Goal: Navigation & Orientation: Find specific page/section

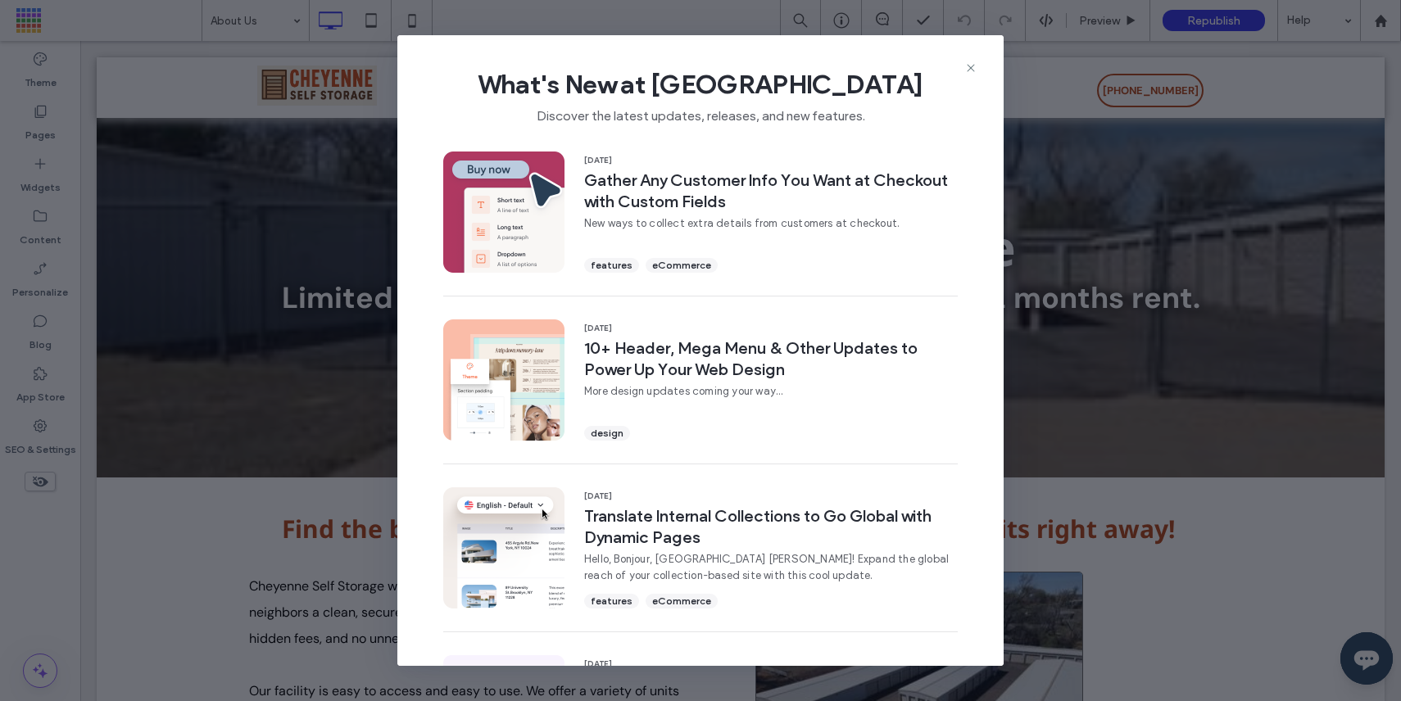
click at [959, 68] on span "What's New at [GEOGRAPHIC_DATA]" at bounding box center [701, 84] width 554 height 33
click at [972, 68] on icon at bounding box center [970, 67] width 13 height 13
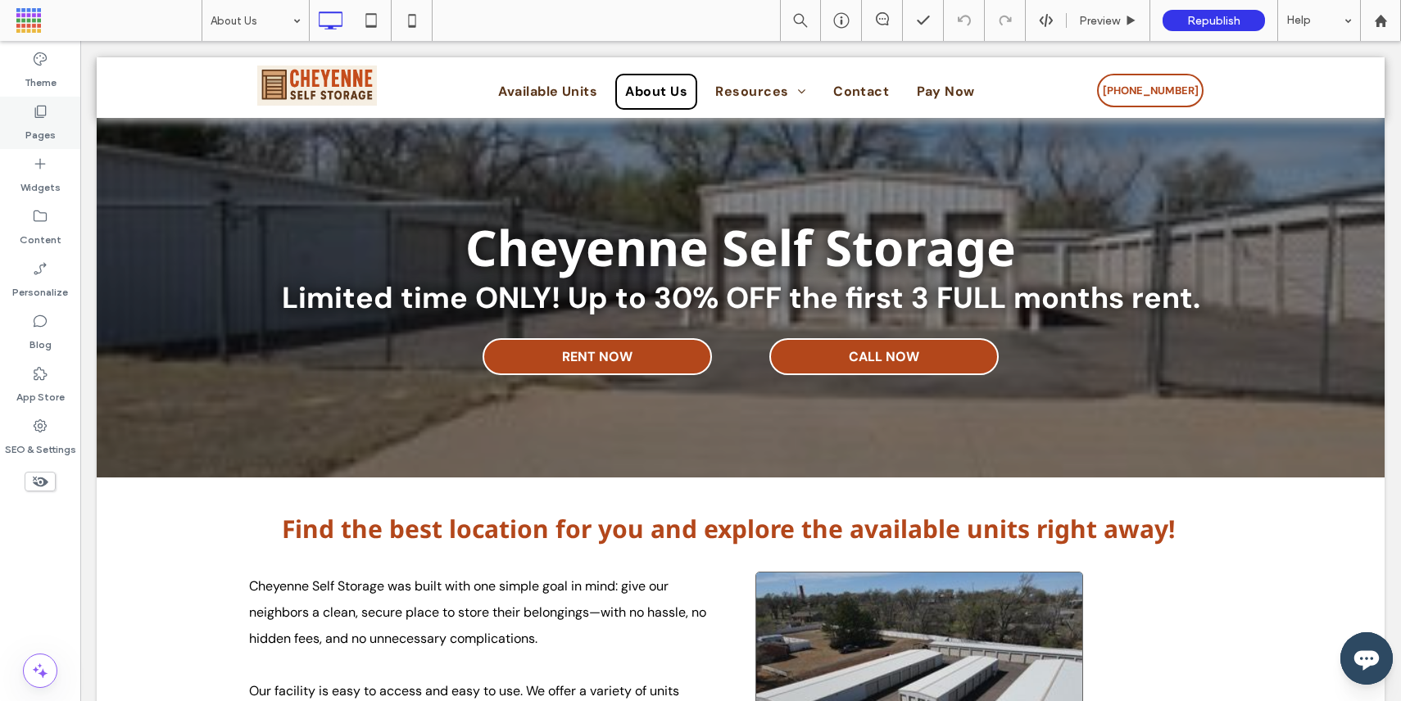
click at [44, 109] on icon at bounding box center [40, 111] width 16 height 16
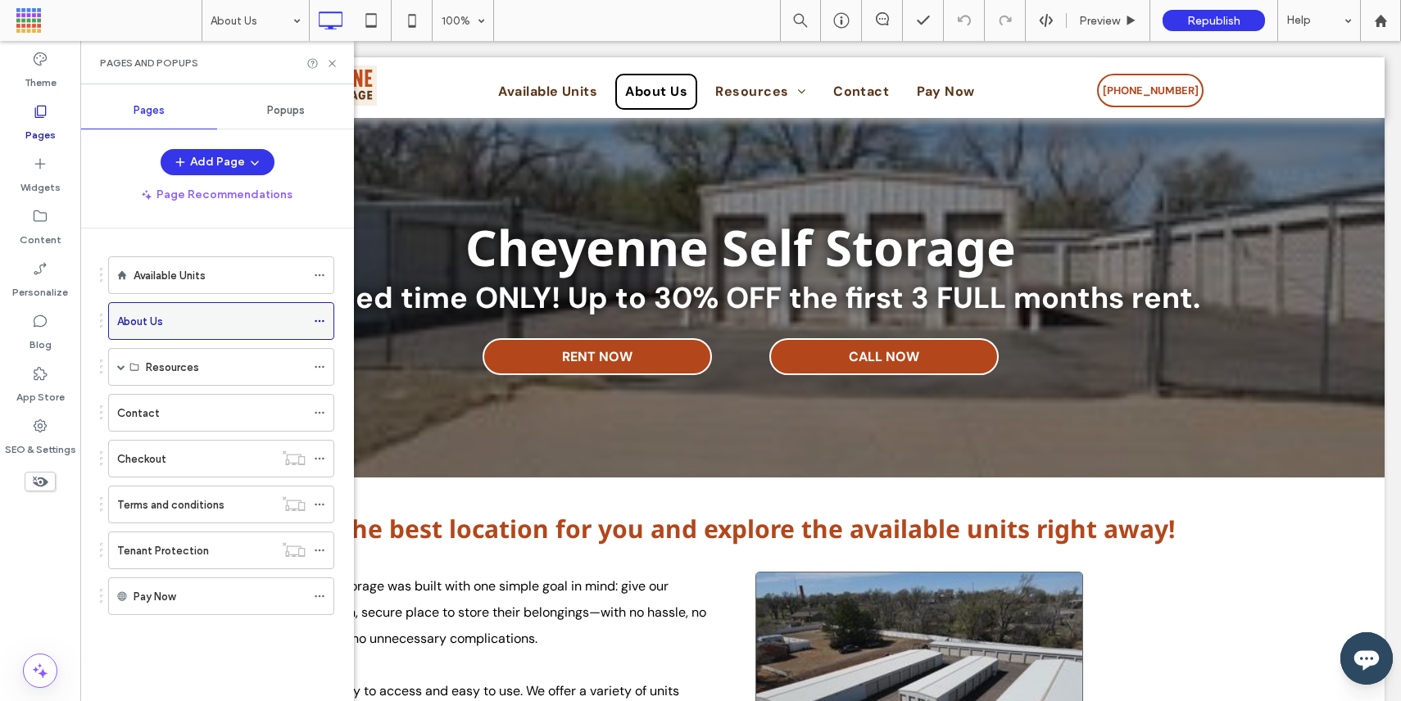
click at [318, 313] on span at bounding box center [319, 321] width 11 height 25
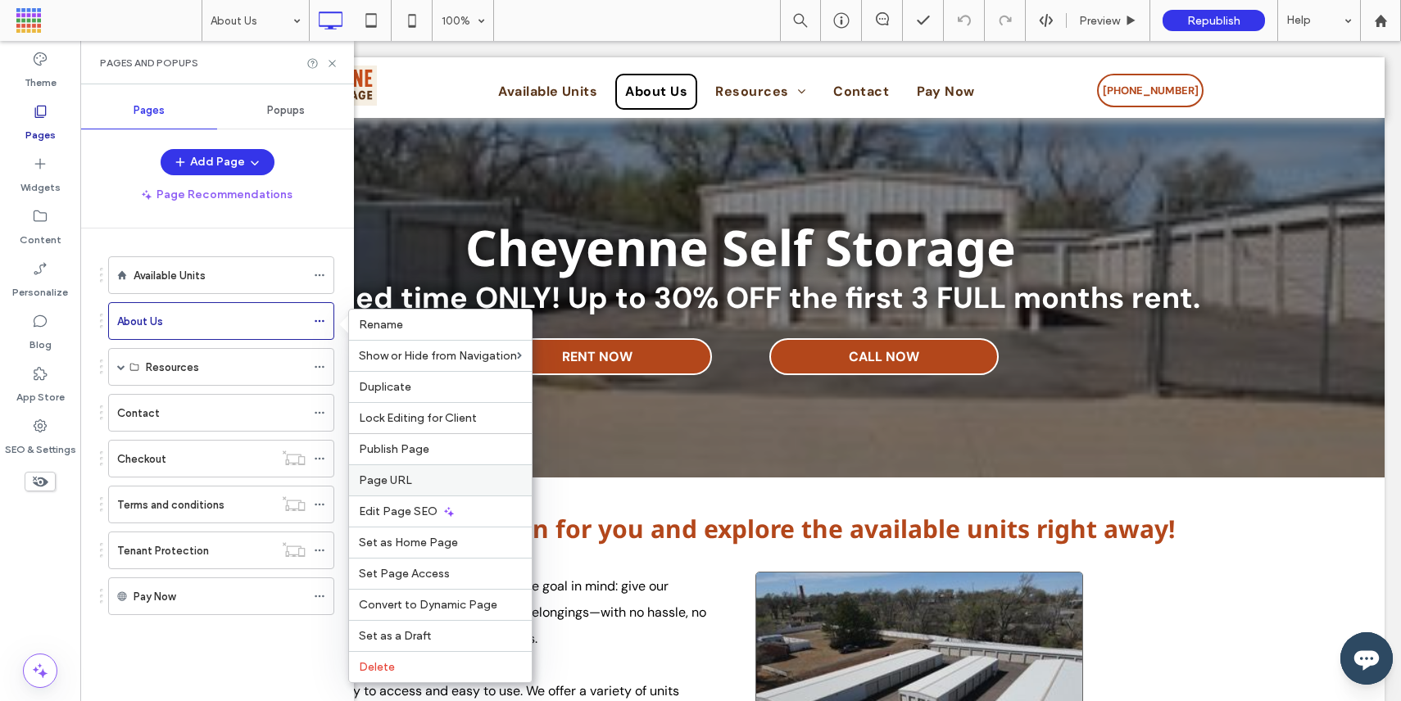
click at [398, 479] on span "Page URL" at bounding box center [385, 481] width 53 height 14
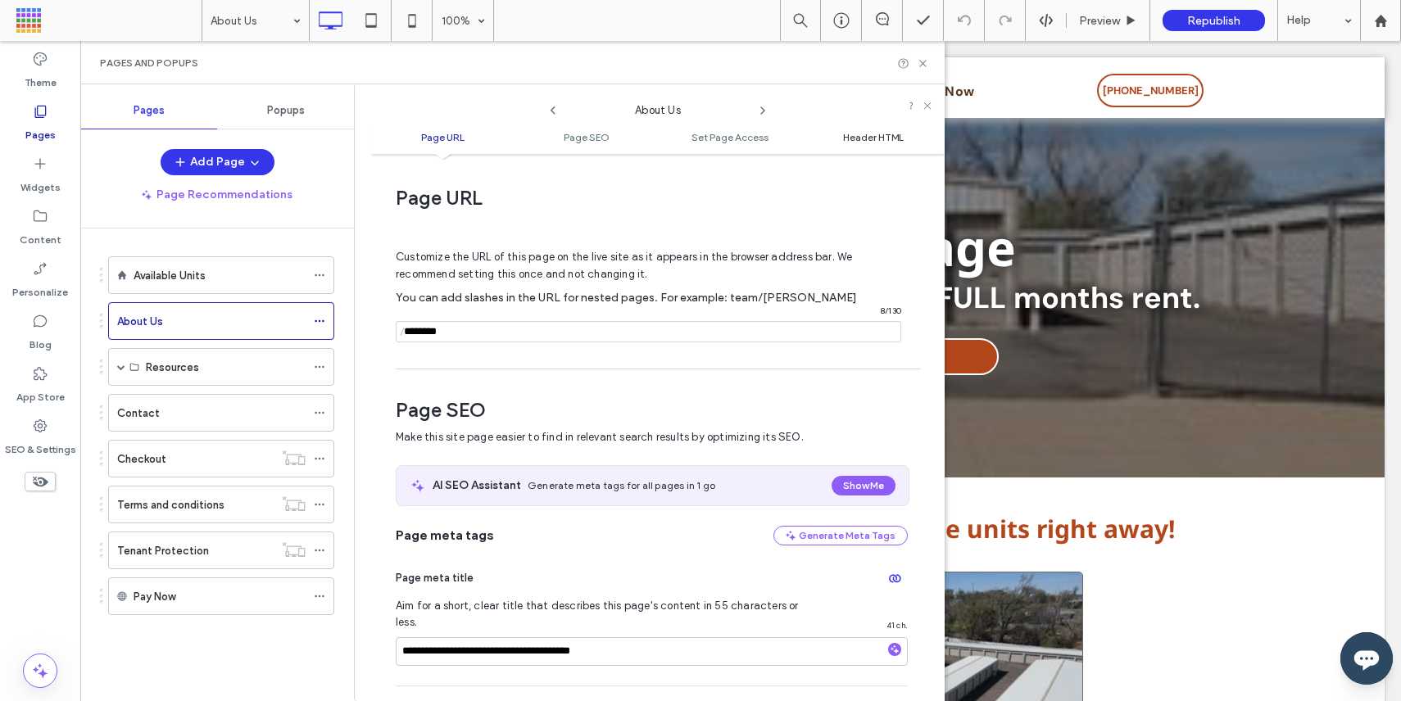
click at [853, 134] on span "Header HTML" at bounding box center [873, 137] width 61 height 12
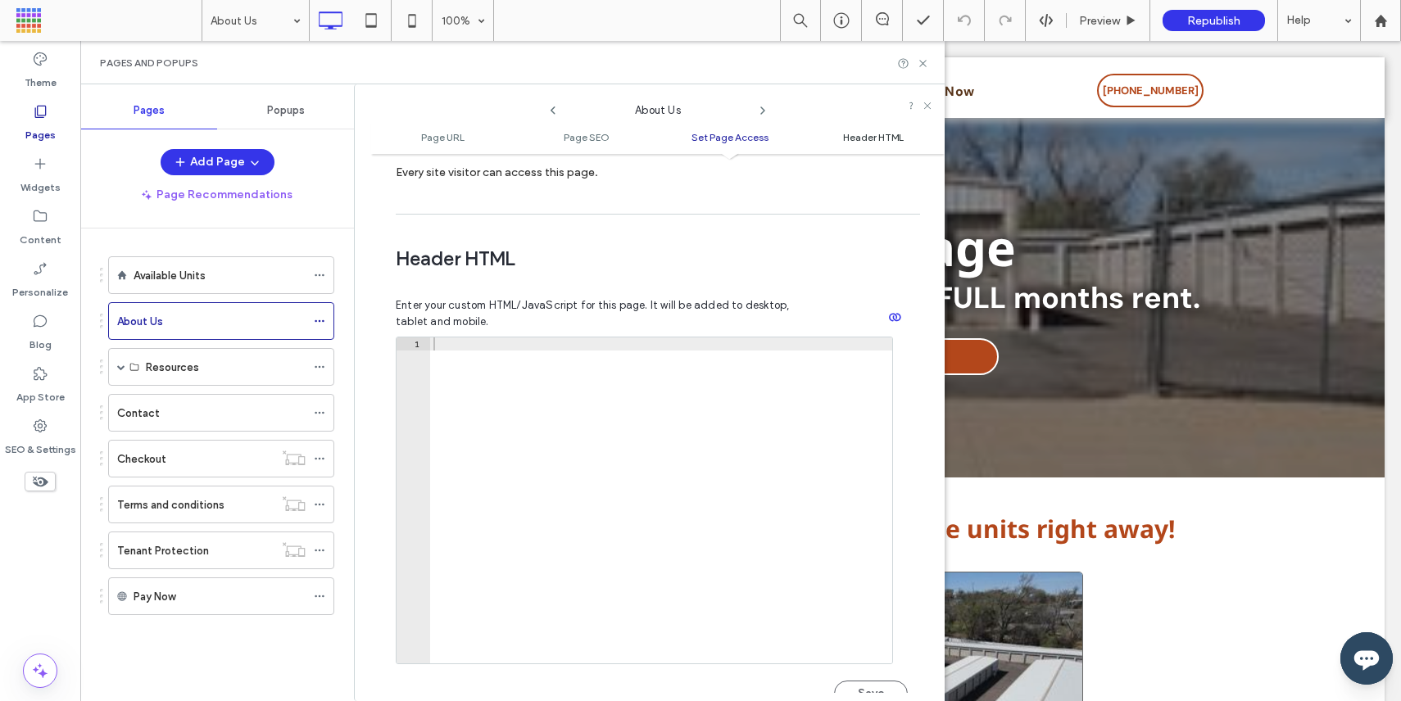
scroll to position [1510, 0]
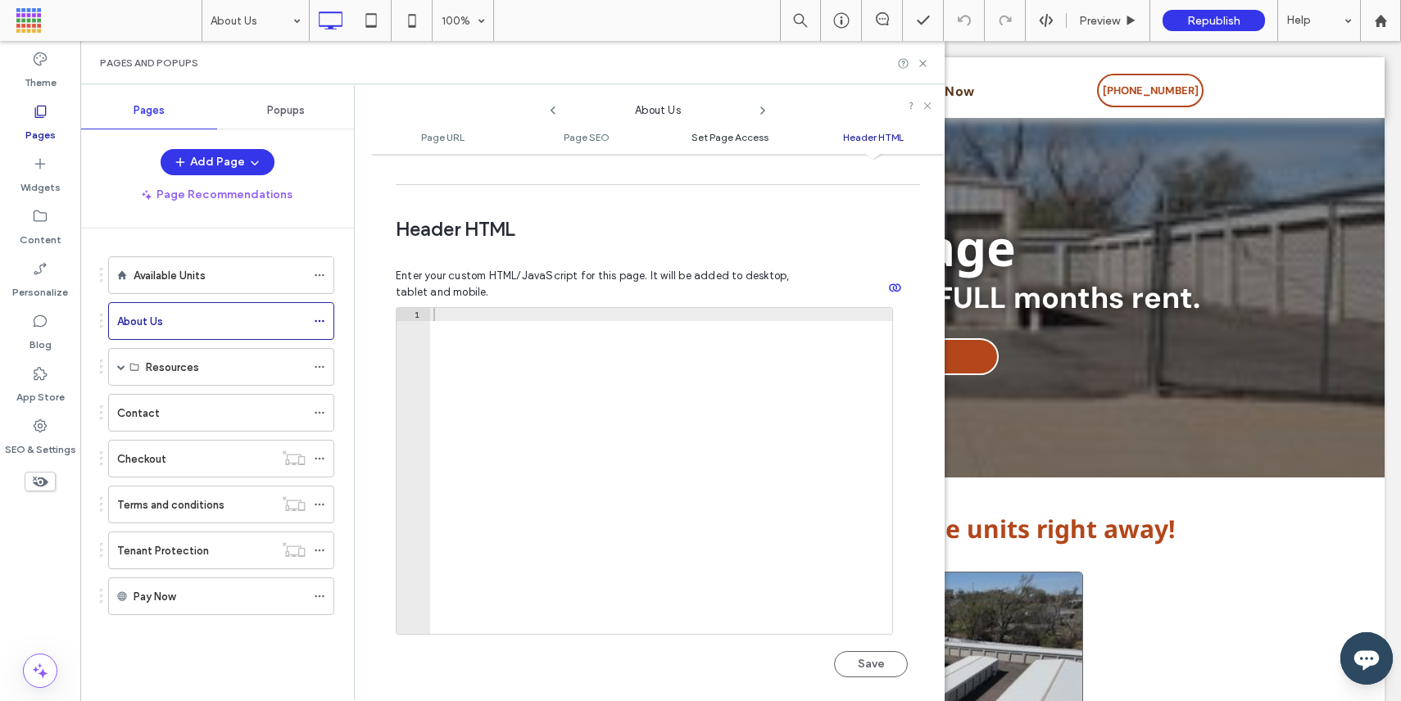
click at [741, 141] on span "Set Page Access" at bounding box center [729, 137] width 77 height 12
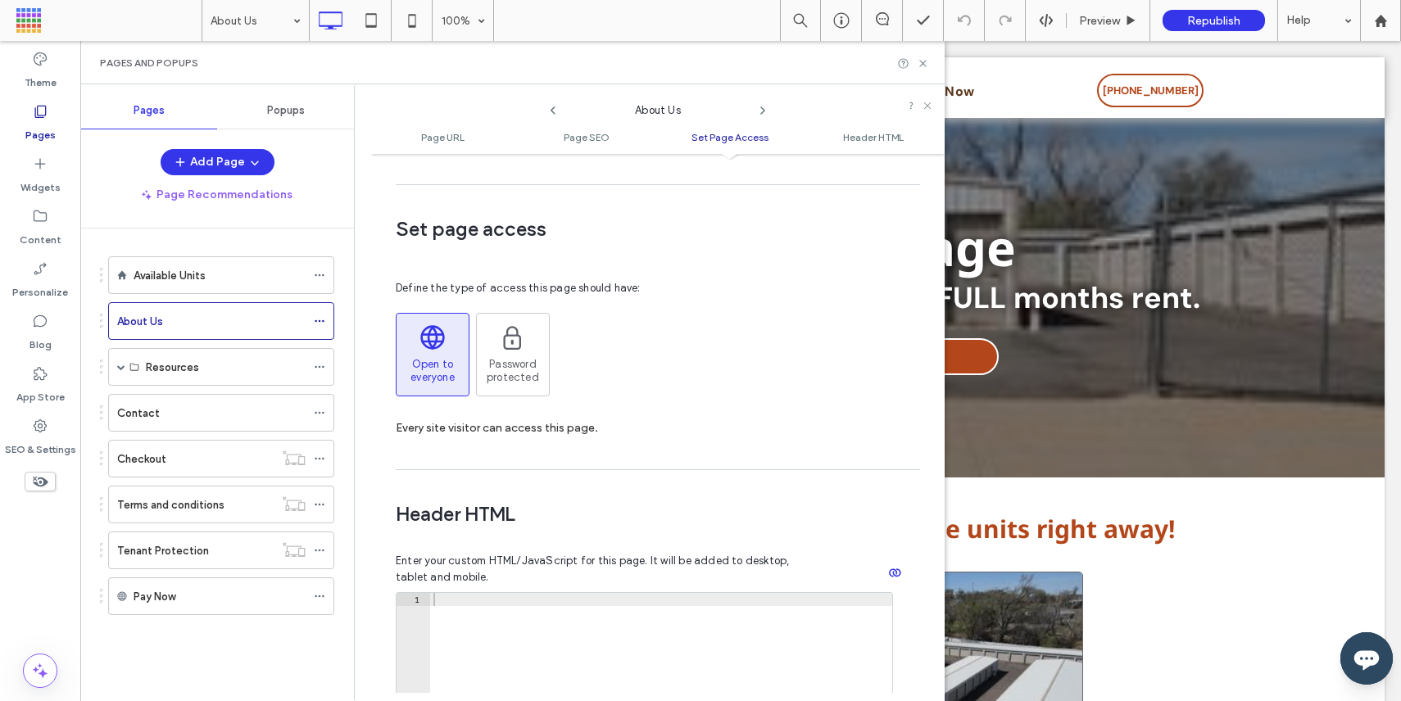
click at [446, 150] on ul "Page URL Page SEO Set Page Access Header HTML" at bounding box center [657, 137] width 573 height 33
click at [446, 140] on span "Page URL" at bounding box center [442, 137] width 43 height 12
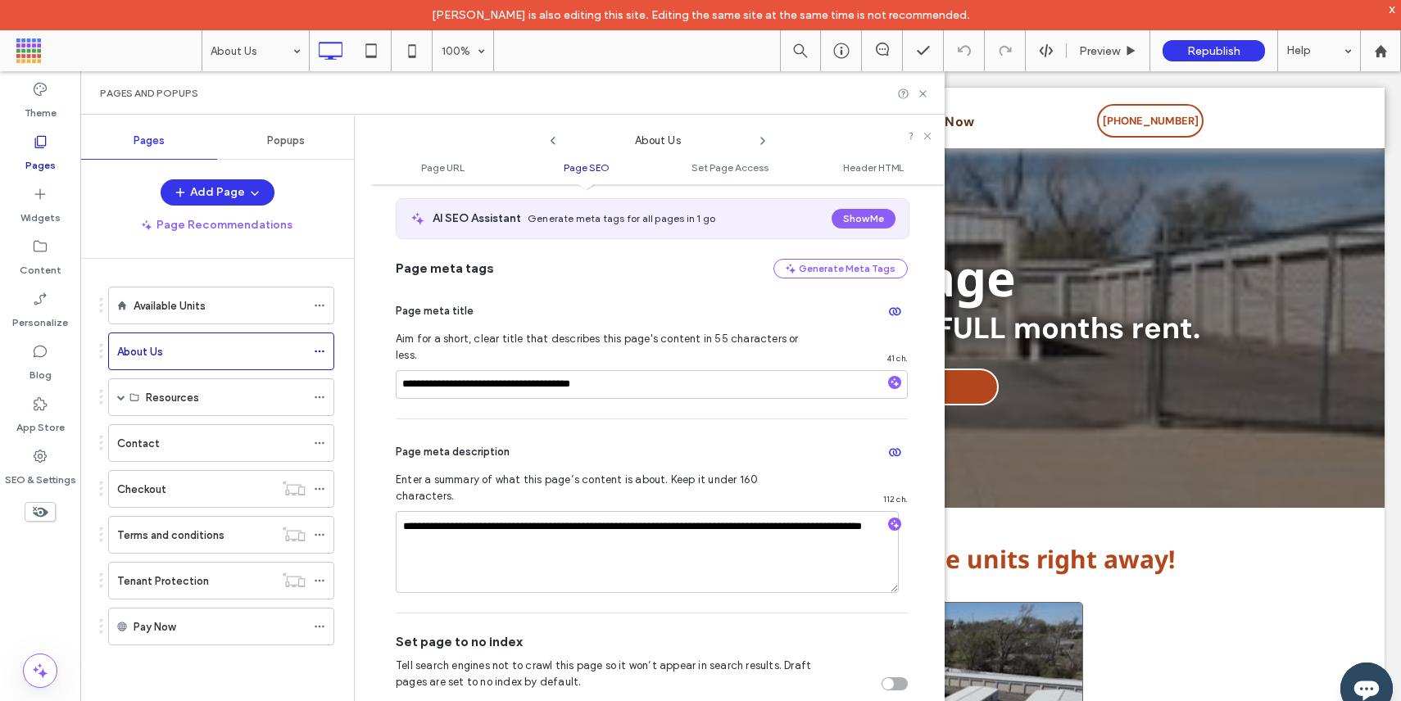
scroll to position [295, 0]
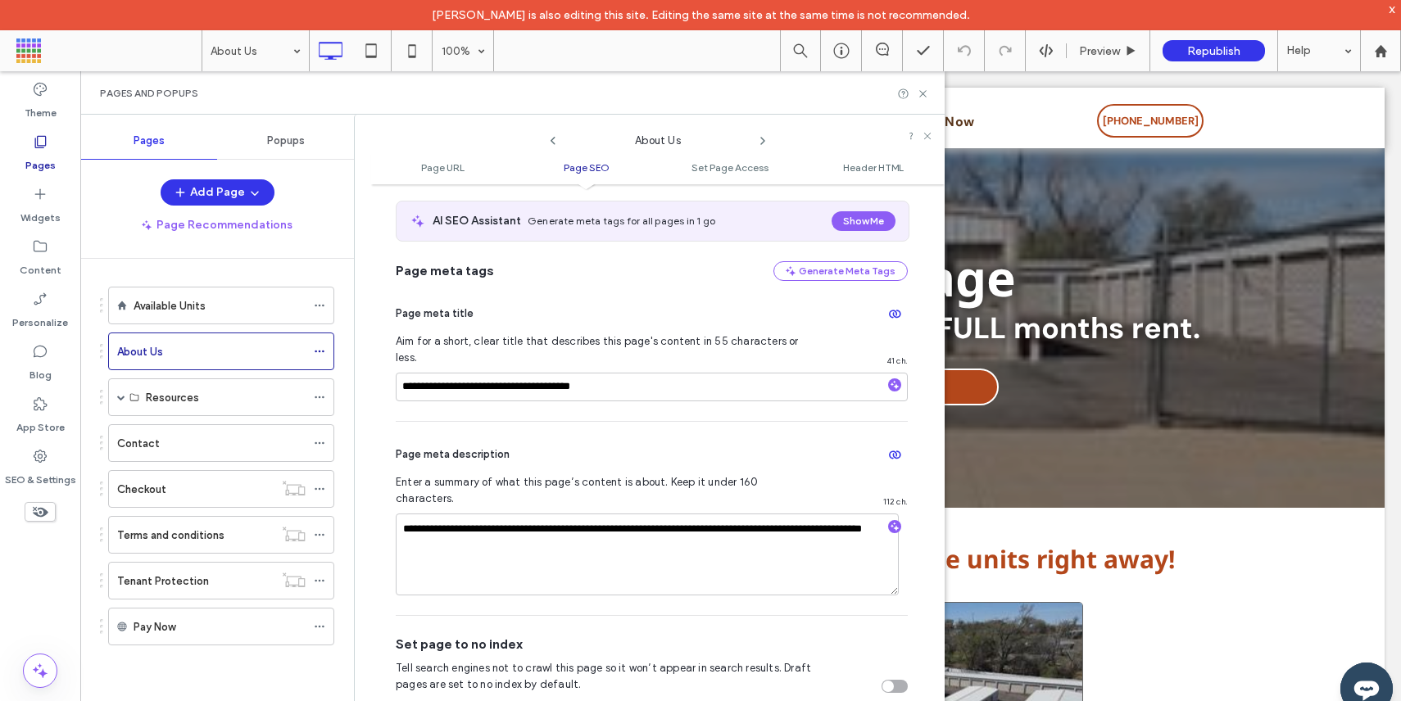
click at [1371, 677] on icon "Open chat widget" at bounding box center [1366, 689] width 52 height 52
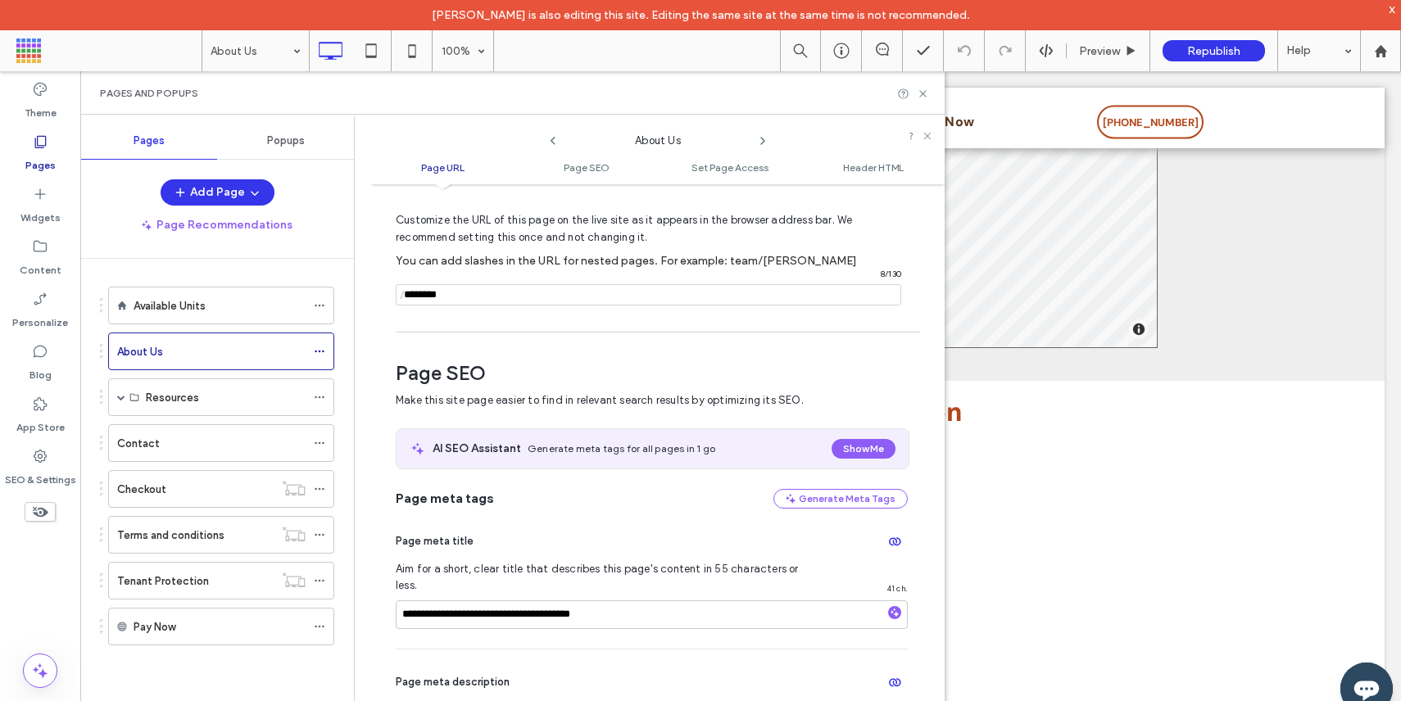
scroll to position [78, 0]
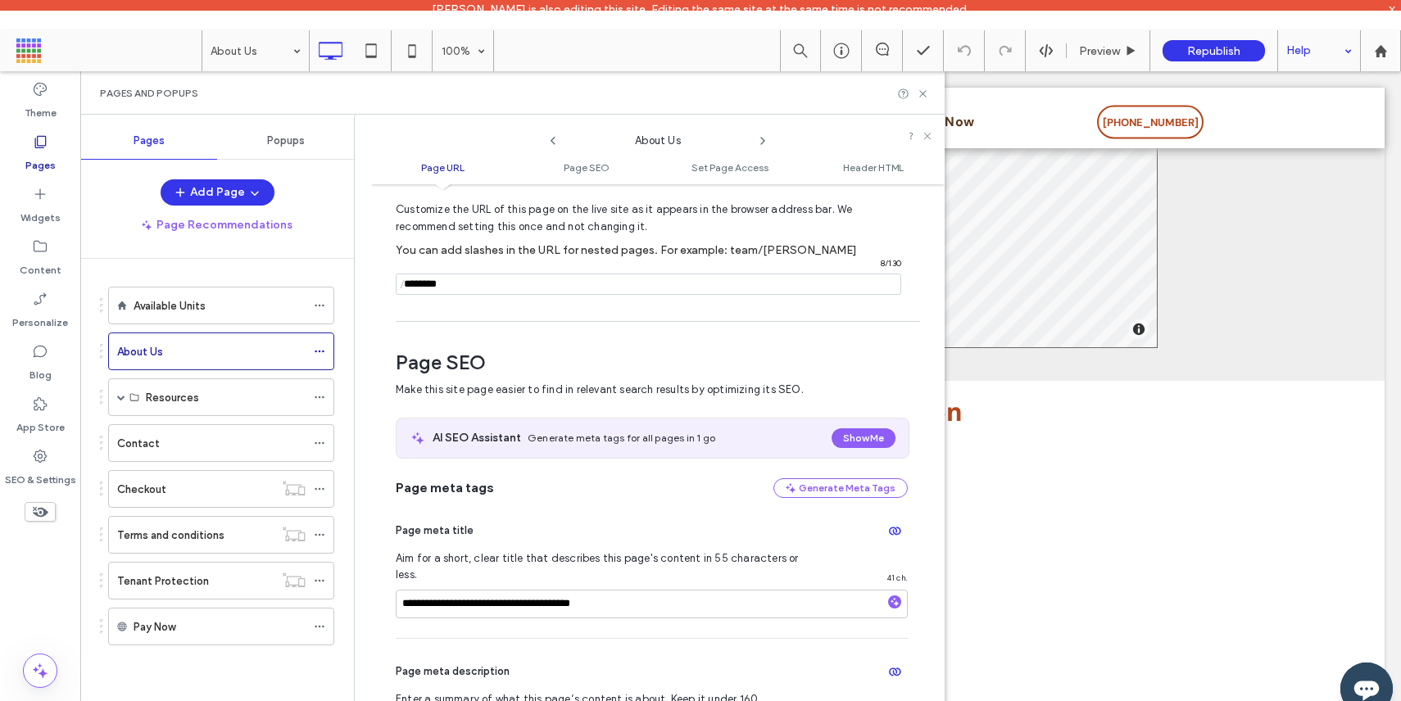
click at [1299, 53] on div "Help" at bounding box center [1319, 50] width 82 height 41
